Goal: Information Seeking & Learning: Get advice/opinions

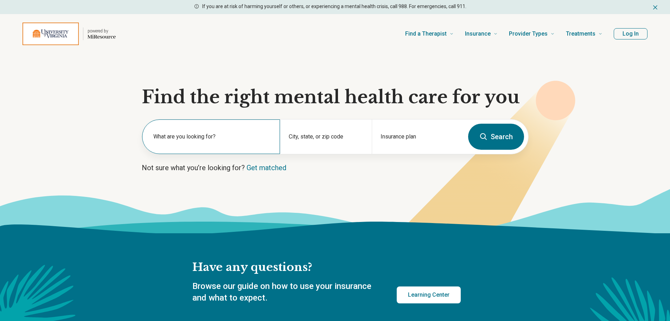
scroll to position [70, 0]
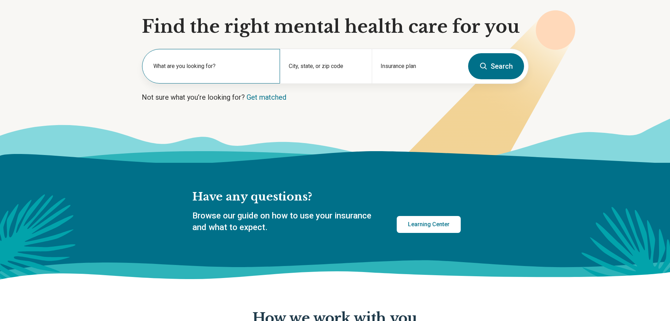
click at [255, 61] on div "What are you looking for?" at bounding box center [211, 66] width 138 height 34
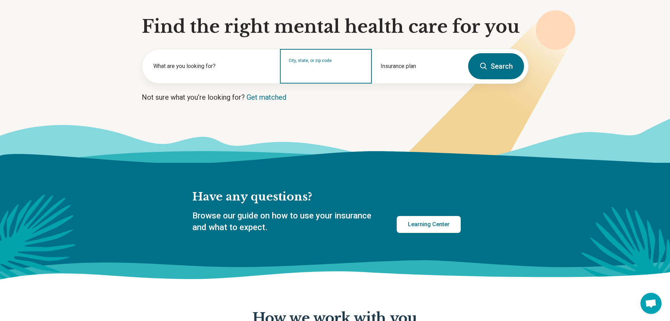
click at [341, 68] on input "City, state, or zip code" at bounding box center [326, 71] width 75 height 8
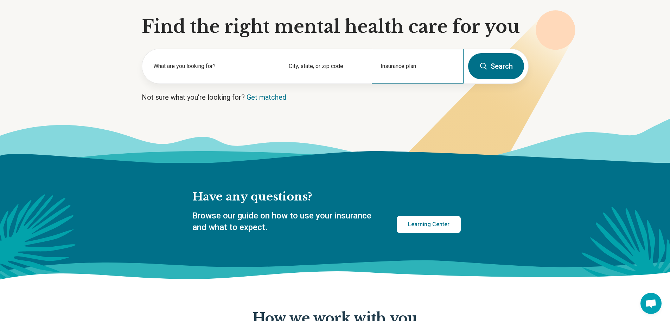
click at [428, 64] on div "Insurance plan" at bounding box center [418, 66] width 92 height 34
click at [208, 70] on label "What are you looking for?" at bounding box center [212, 66] width 118 height 8
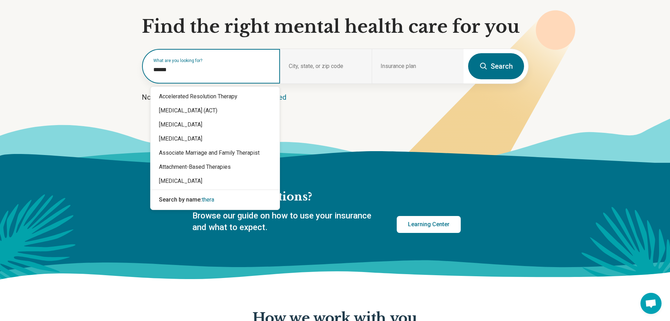
type input "*******"
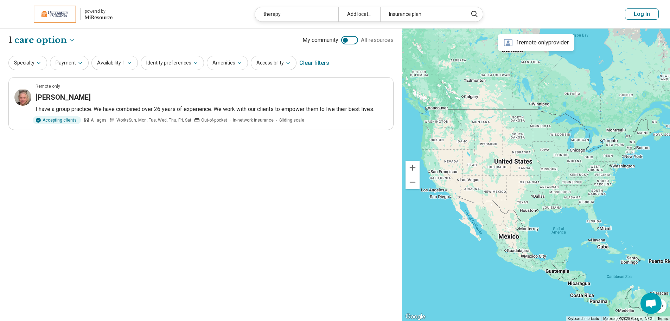
click at [351, 40] on div at bounding box center [349, 40] width 17 height 8
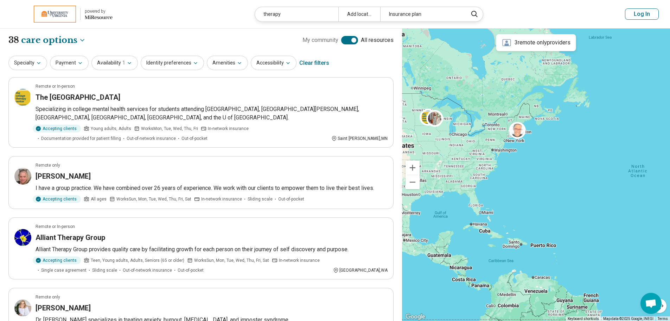
drag, startPoint x: 566, startPoint y: 207, endPoint x: 447, endPoint y: 191, distance: 120.0
click at [346, 37] on div at bounding box center [349, 40] width 17 height 8
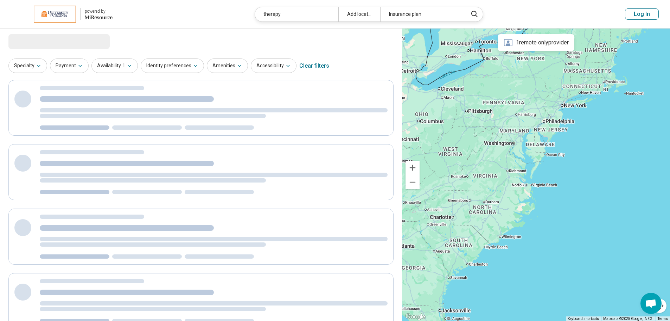
drag, startPoint x: 475, startPoint y: 117, endPoint x: 520, endPoint y: 178, distance: 75.7
click at [520, 178] on div at bounding box center [536, 175] width 268 height 292
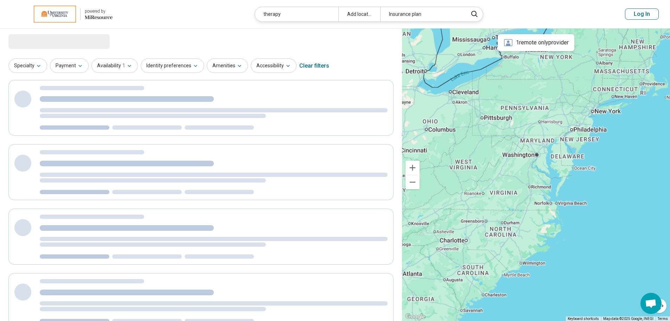
select select "***"
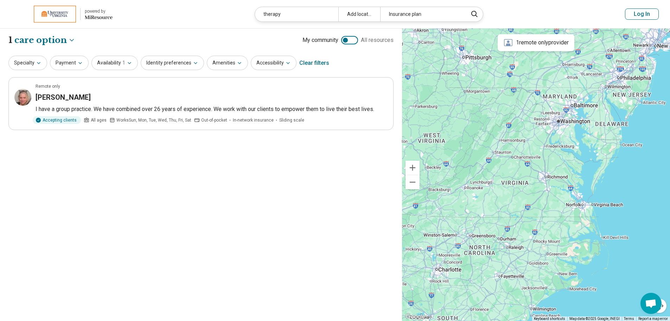
drag, startPoint x: 512, startPoint y: 181, endPoint x: 516, endPoint y: 183, distance: 3.9
click at [516, 183] on div at bounding box center [536, 175] width 268 height 292
click at [40, 61] on icon "button" at bounding box center [39, 63] width 6 height 6
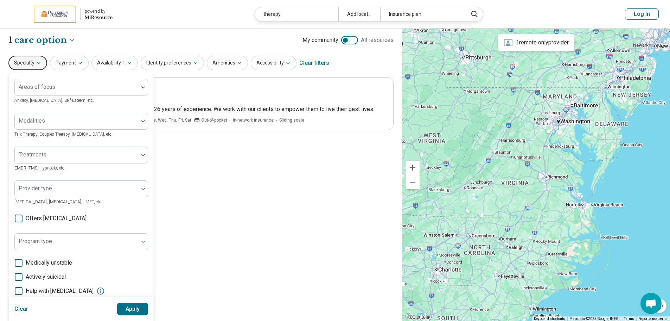
click at [290, 241] on div "**********" at bounding box center [201, 175] width 402 height 292
